Goal: Transaction & Acquisition: Purchase product/service

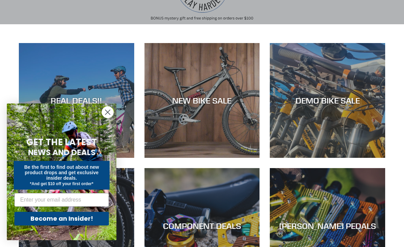
scroll to position [98, 0]
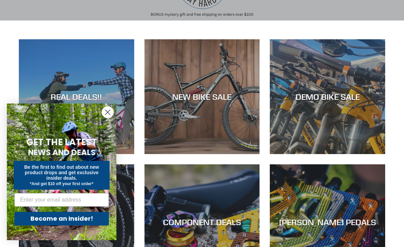
click at [209, 98] on div "NEW BIKE SALE" at bounding box center [201, 97] width 115 height 10
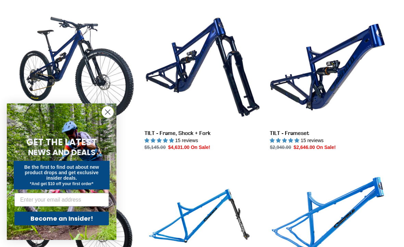
scroll to position [808, 0]
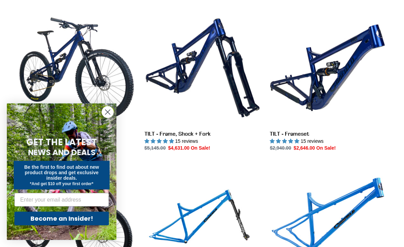
click at [315, 74] on link "TILT - Frameset" at bounding box center [327, 82] width 115 height 142
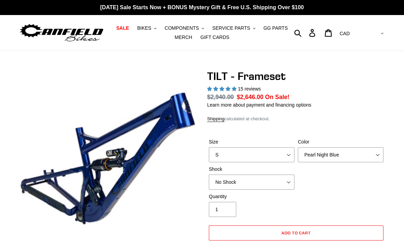
select select "highest-rating"
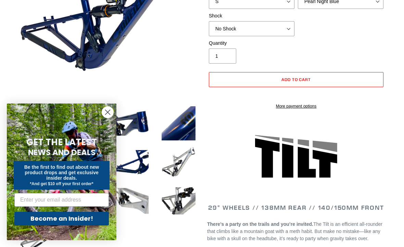
scroll to position [154, 0]
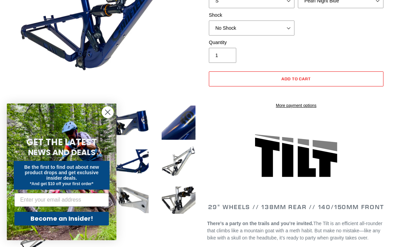
click at [112, 118] on circle "Close dialog" at bounding box center [107, 112] width 11 height 11
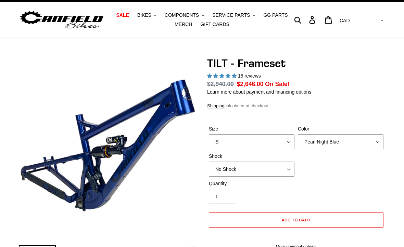
scroll to position [0, 0]
